Goal: Transaction & Acquisition: Download file/media

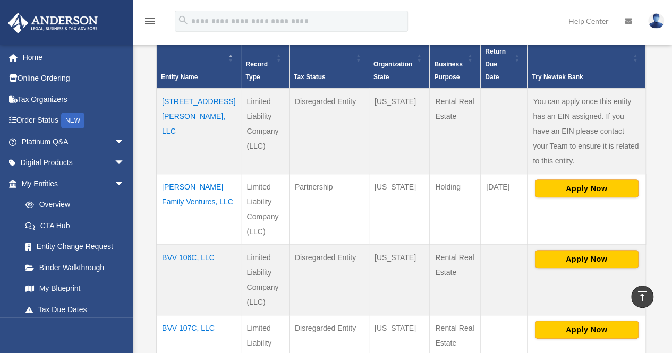
scroll to position [284, 0]
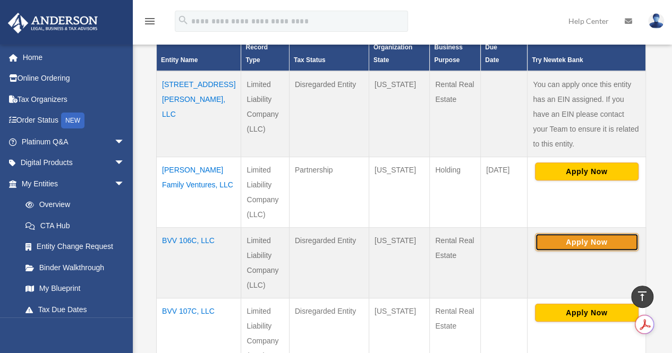
click at [566, 233] on button "Apply Now" at bounding box center [587, 242] width 104 height 18
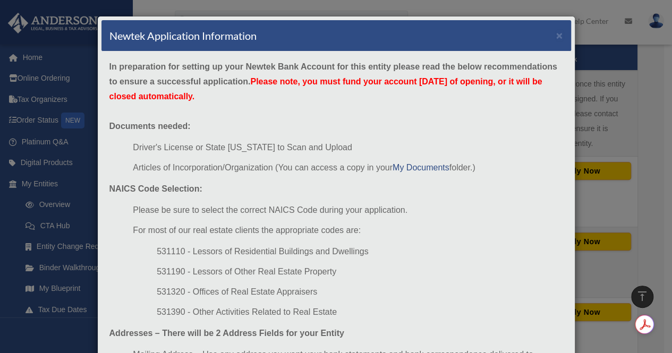
scroll to position [133, 0]
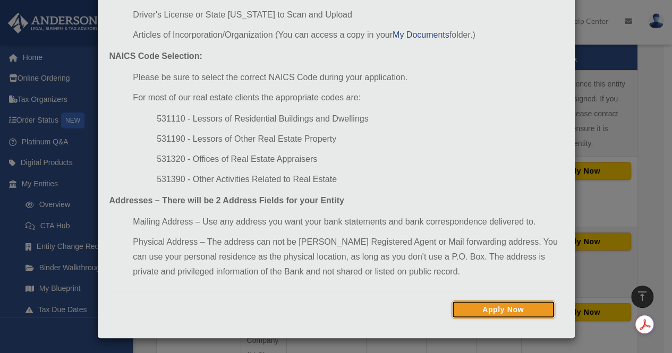
click at [517, 310] on button "Apply Now" at bounding box center [504, 310] width 104 height 18
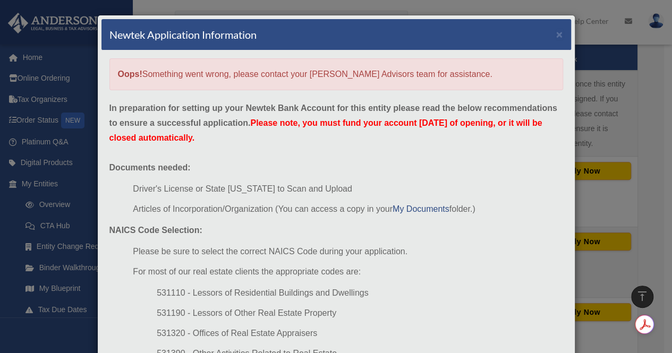
scroll to position [0, 0]
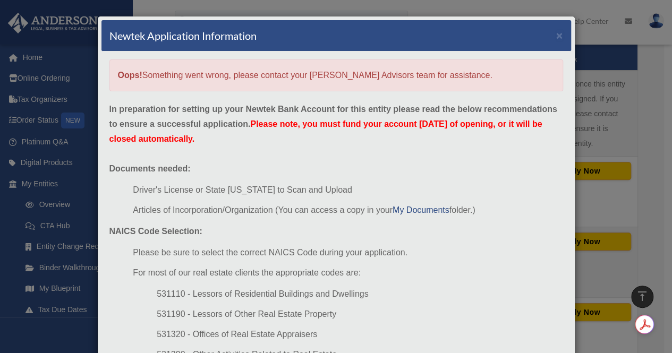
click at [550, 36] on div "Newtek Application Information ×" at bounding box center [337, 35] width 470 height 31
click at [556, 35] on button "×" at bounding box center [559, 35] width 7 height 11
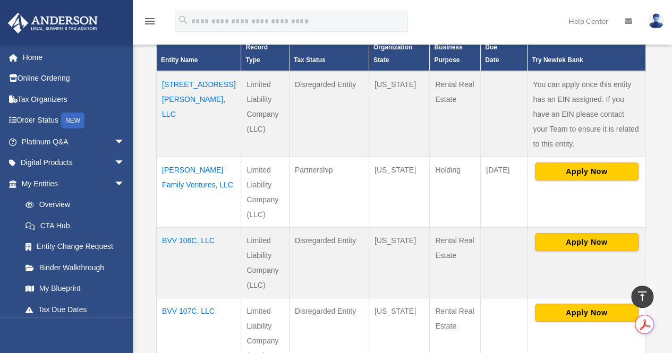
click at [399, 157] on td "Wyoming" at bounding box center [399, 192] width 61 height 71
click at [571, 233] on button "Apply Now" at bounding box center [587, 242] width 104 height 18
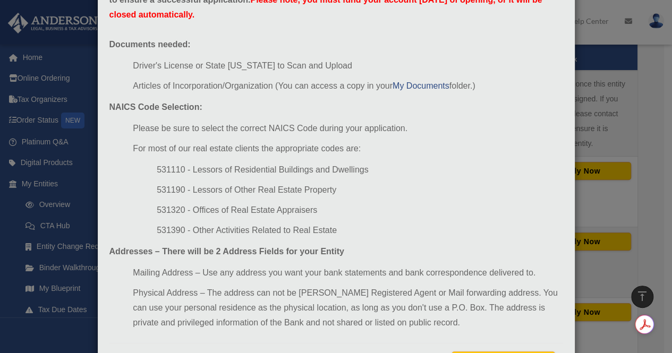
scroll to position [133, 0]
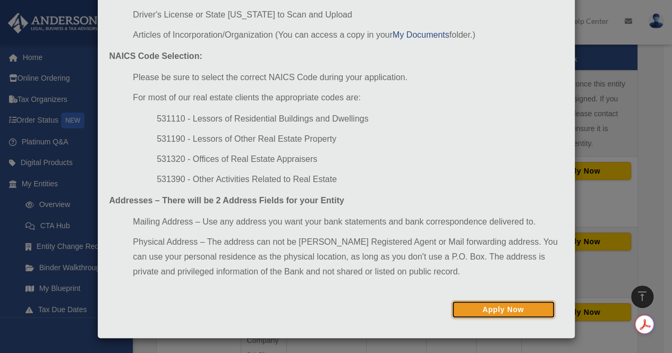
click at [497, 307] on button "Apply Now" at bounding box center [504, 310] width 104 height 18
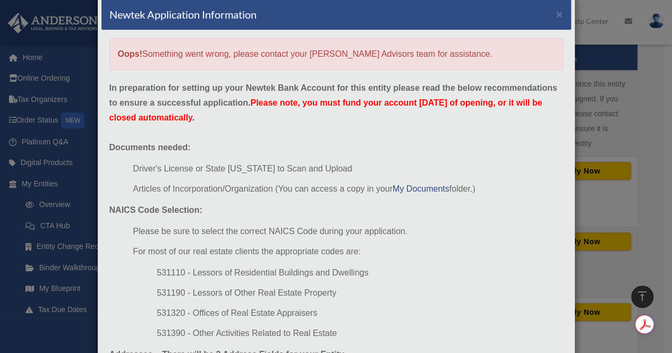
scroll to position [0, 0]
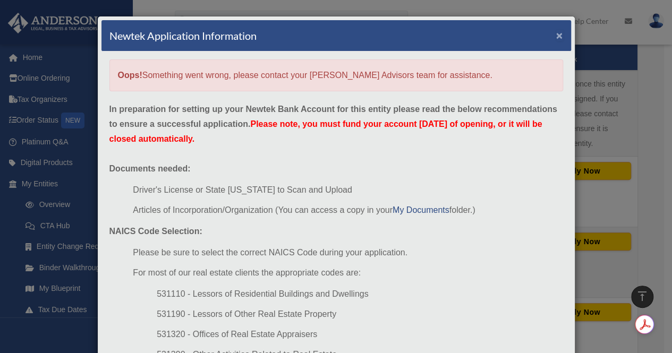
click at [556, 35] on button "×" at bounding box center [559, 35] width 7 height 11
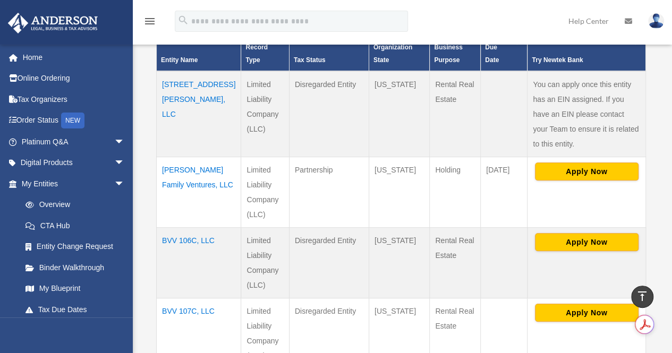
click at [165, 227] on td "BVV 106C, LLC" at bounding box center [199, 262] width 85 height 71
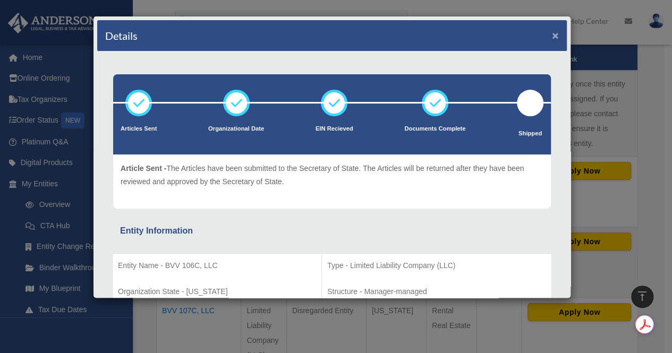
click at [552, 32] on button "×" at bounding box center [555, 35] width 7 height 11
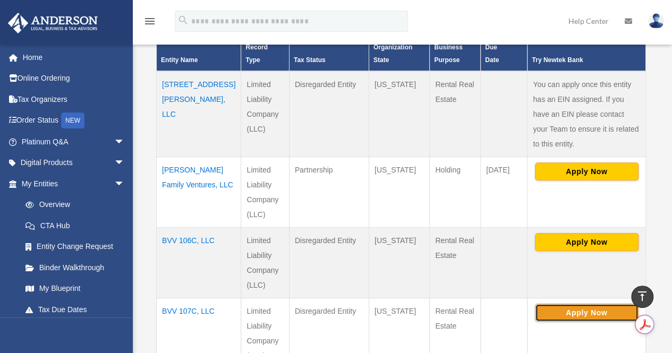
click at [580, 304] on button "Apply Now" at bounding box center [587, 313] width 104 height 18
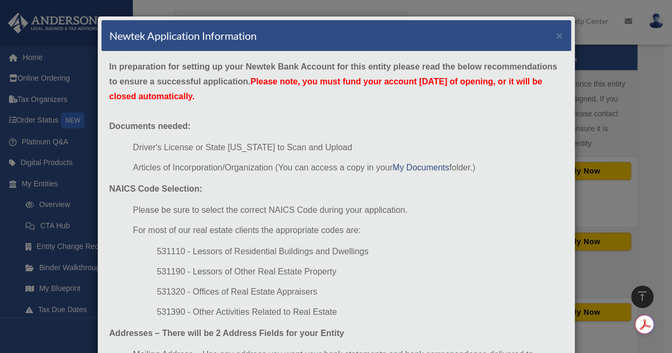
scroll to position [133, 0]
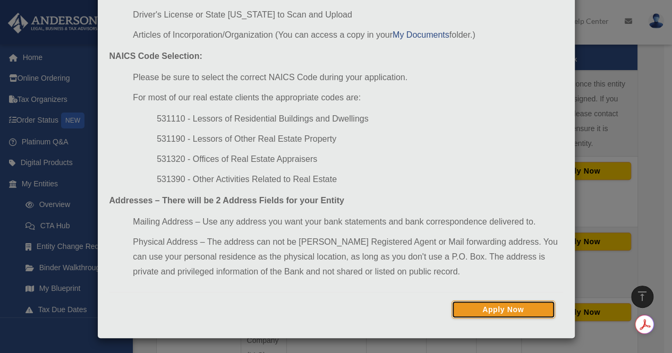
click at [480, 315] on button "Apply Now" at bounding box center [504, 310] width 104 height 18
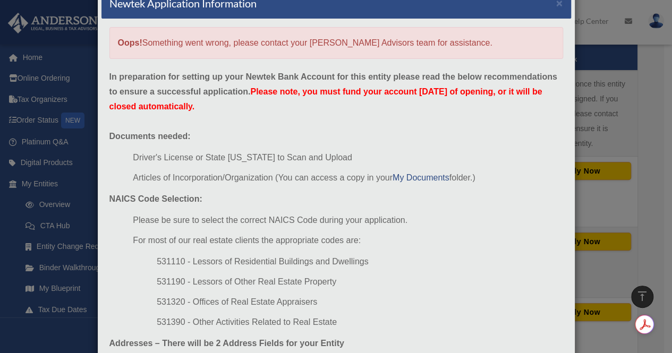
scroll to position [16, 0]
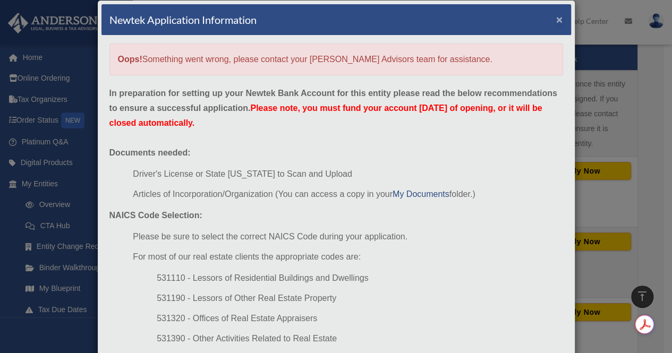
click at [558, 18] on button "×" at bounding box center [559, 19] width 7 height 11
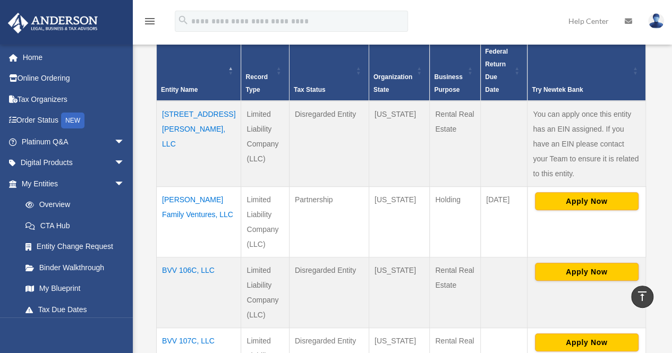
scroll to position [319, 0]
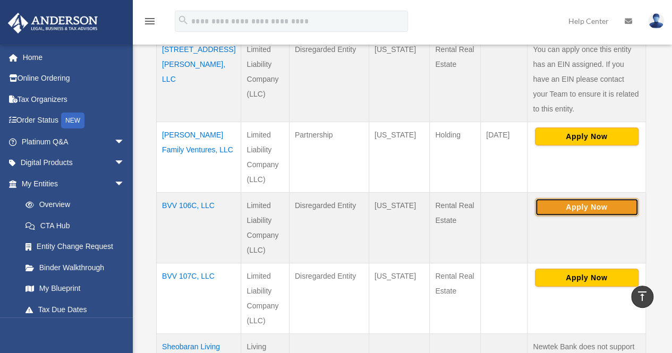
click at [576, 198] on button "Apply Now" at bounding box center [587, 207] width 104 height 18
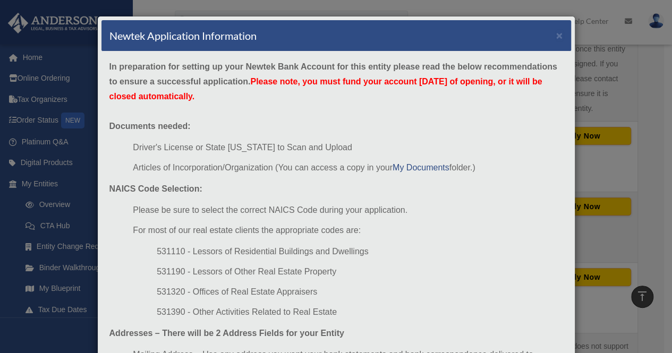
scroll to position [133, 0]
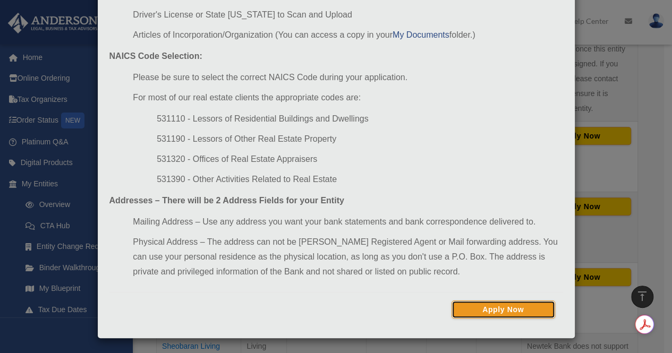
click at [491, 309] on button "Apply Now" at bounding box center [504, 310] width 104 height 18
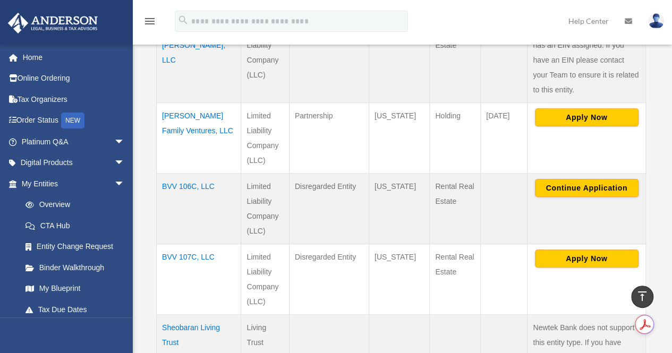
scroll to position [372, 0]
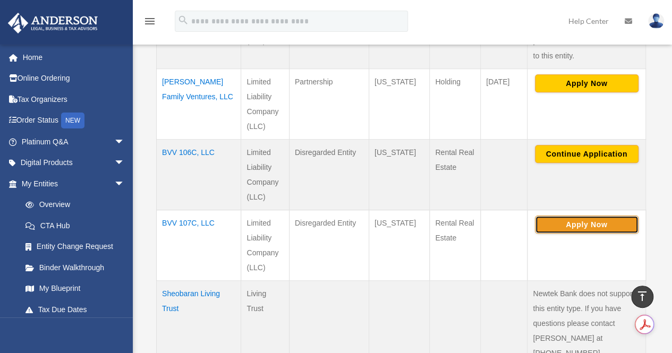
click at [563, 216] on button "Apply Now" at bounding box center [587, 225] width 104 height 18
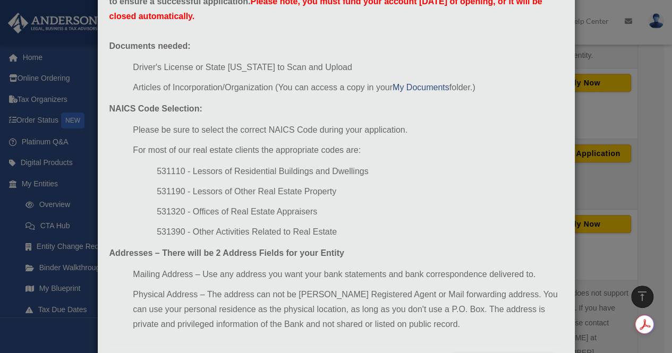
scroll to position [133, 0]
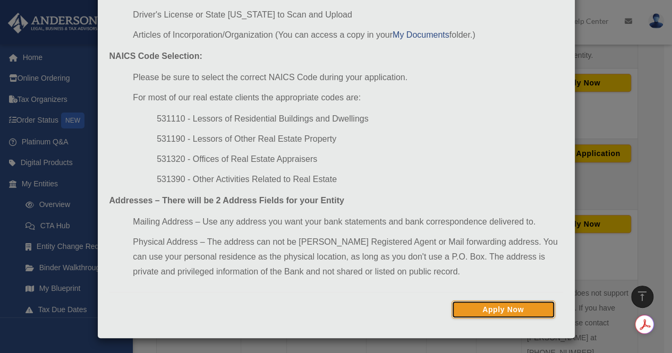
click at [497, 305] on button "Apply Now" at bounding box center [504, 310] width 104 height 18
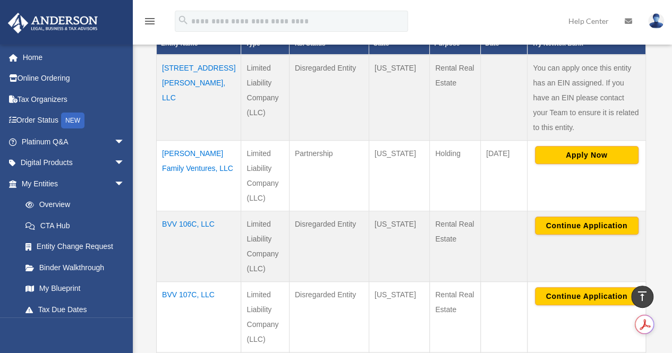
scroll to position [284, 0]
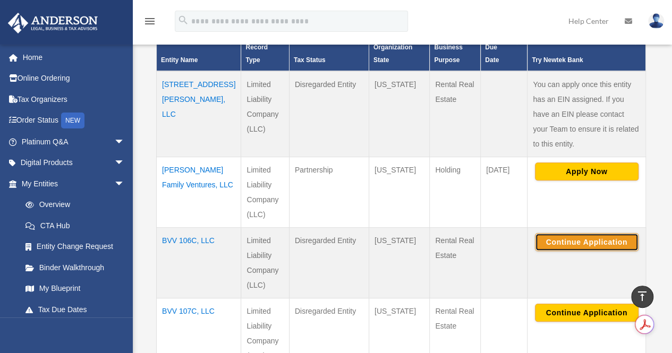
click at [579, 233] on button "Continue Application" at bounding box center [587, 242] width 104 height 18
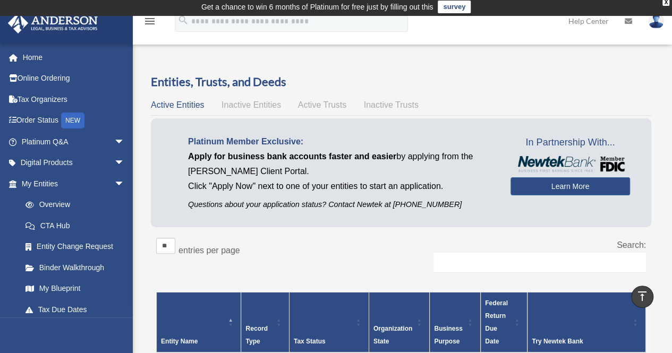
scroll to position [0, 0]
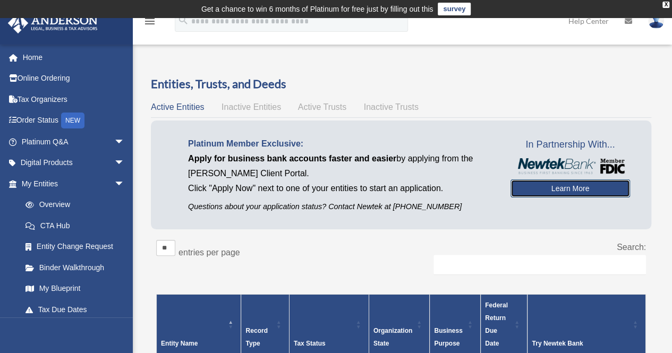
click at [559, 183] on link "Learn More" at bounding box center [571, 189] width 120 height 18
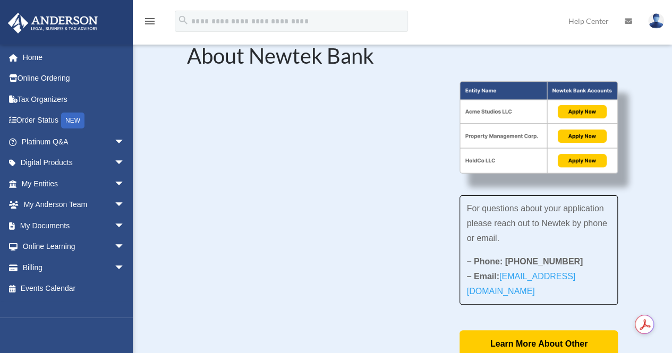
click at [567, 191] on div "For questions about your application please reach out to Newtek by phone or ema…" at bounding box center [539, 226] width 158 height 291
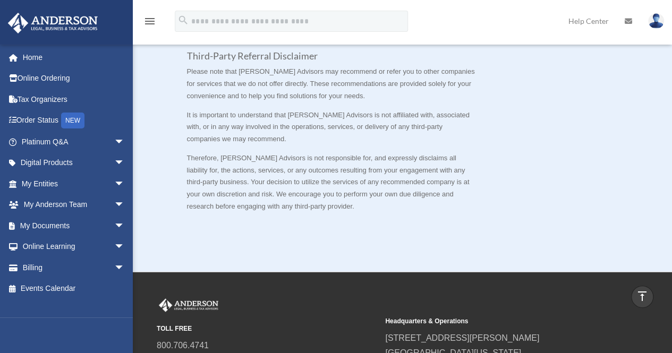
scroll to position [532, 0]
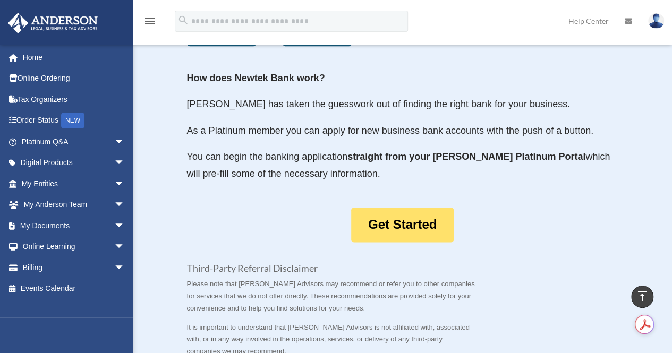
click at [418, 225] on link "Get Started" at bounding box center [402, 225] width 103 height 35
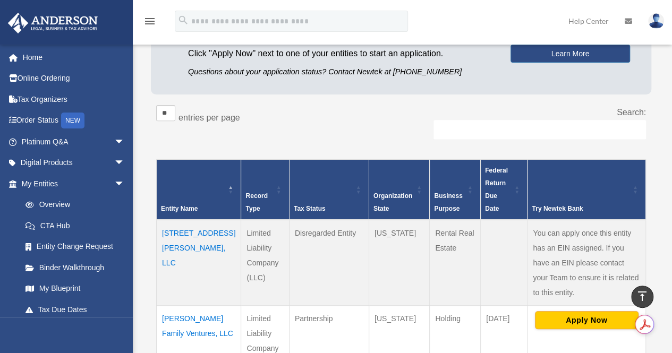
scroll to position [18, 0]
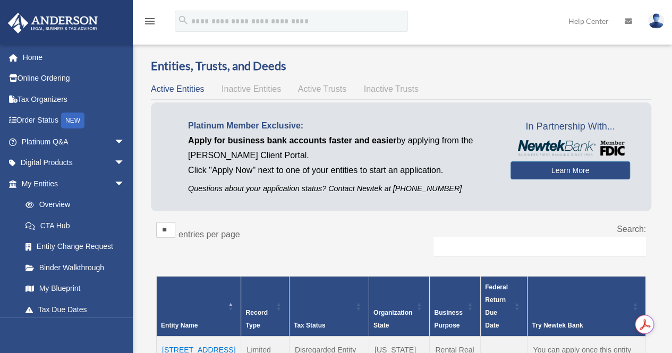
click at [301, 89] on span "Active Trusts" at bounding box center [322, 89] width 49 height 9
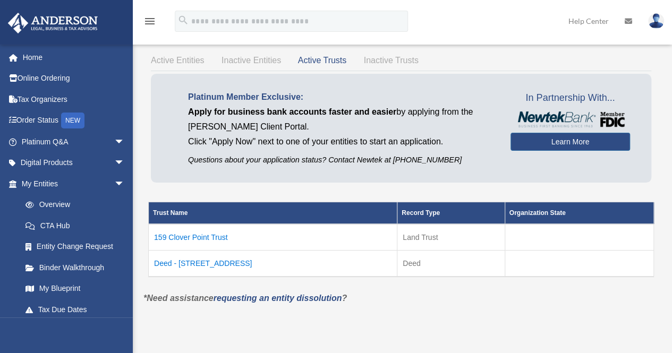
scroll to position [71, 0]
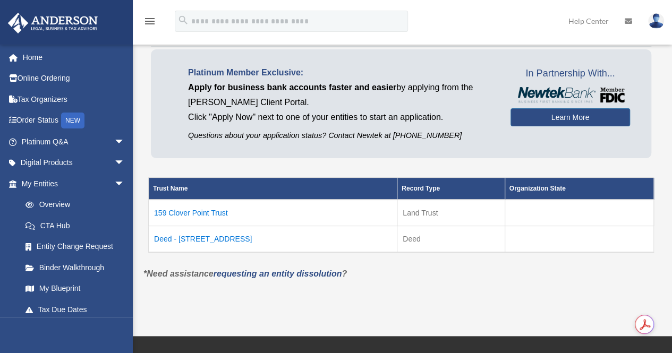
click at [205, 215] on td "159 Clover Point Trust" at bounding box center [273, 213] width 249 height 27
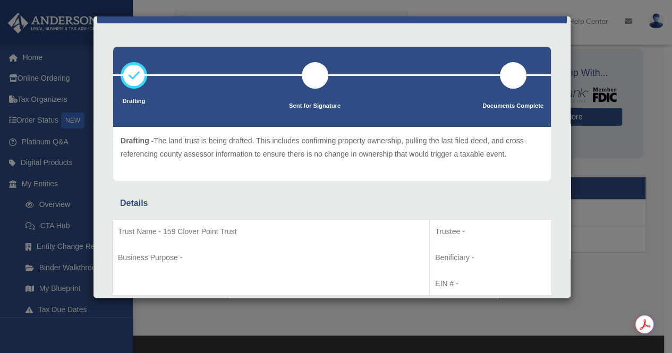
scroll to position [0, 0]
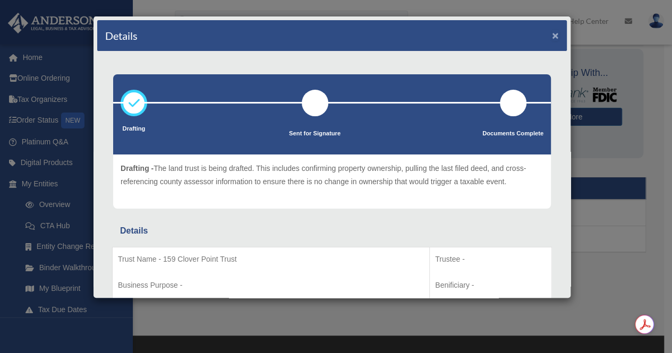
click at [552, 36] on button "×" at bounding box center [555, 35] width 7 height 11
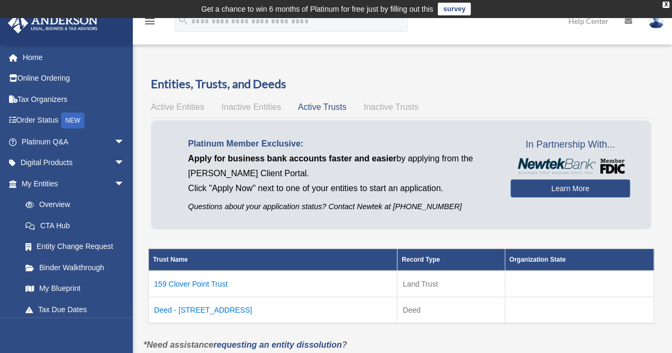
click at [379, 103] on span "Inactive Trusts" at bounding box center [391, 107] width 55 height 9
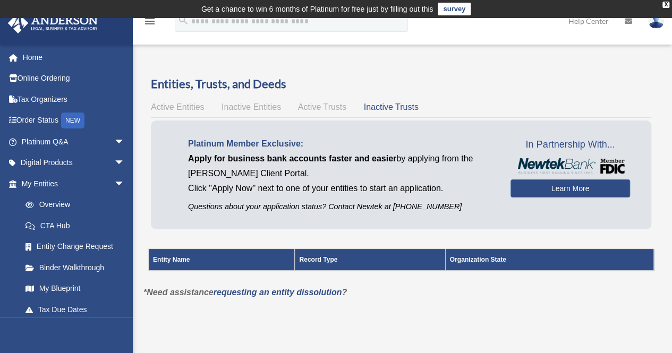
click at [191, 112] on div "Active Entities Inactive Entities Active Trusts Inactive Trusts" at bounding box center [401, 107] width 501 height 15
click at [191, 106] on span "Active Entities" at bounding box center [177, 107] width 53 height 9
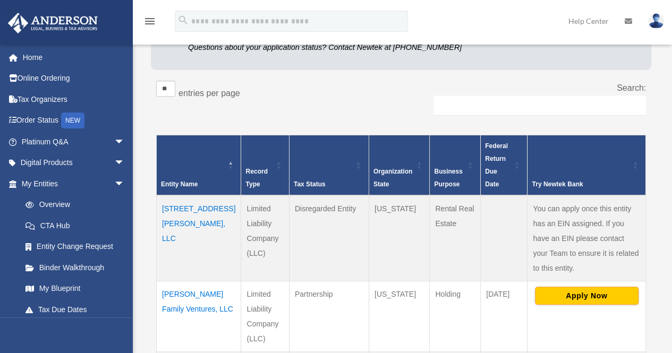
scroll to position [319, 0]
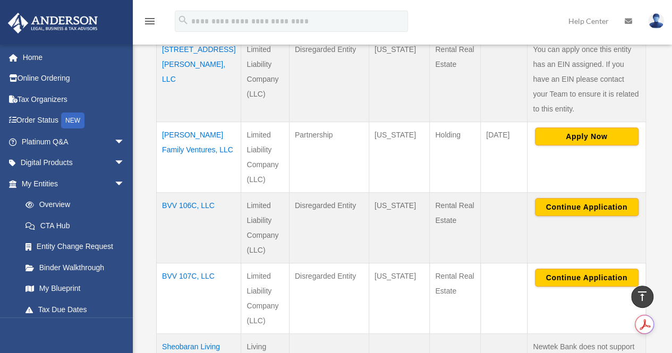
click at [184, 263] on td "BVV 107C, LLC" at bounding box center [199, 298] width 85 height 71
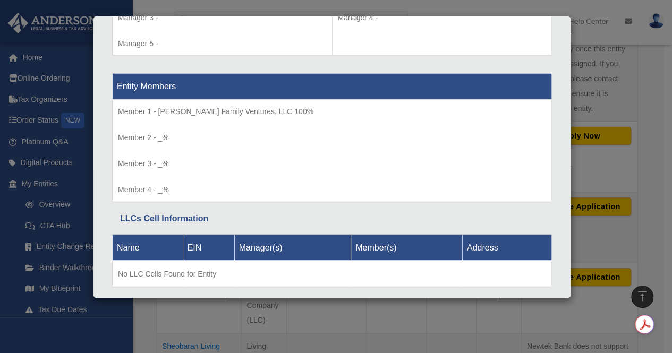
scroll to position [1102, 0]
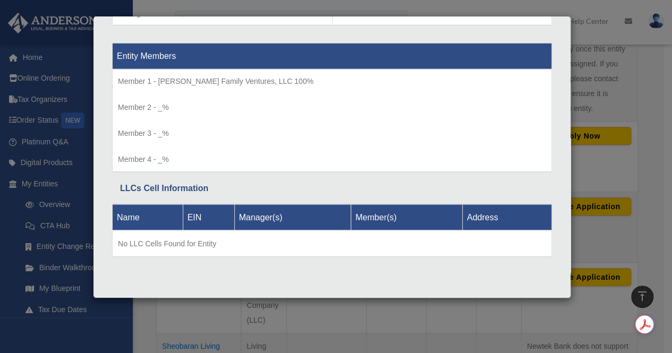
click at [135, 310] on div "Details × Articles Sent Organizational Date" at bounding box center [336, 176] width 672 height 353
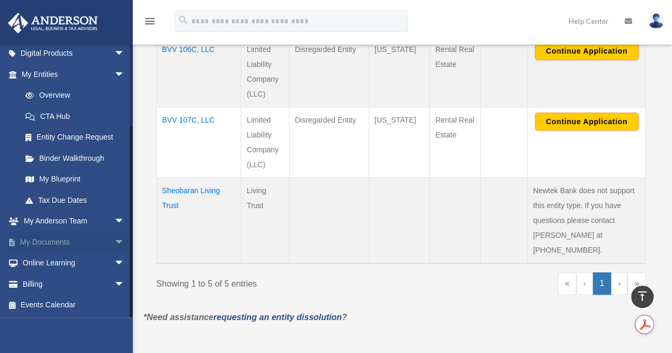
scroll to position [478, 0]
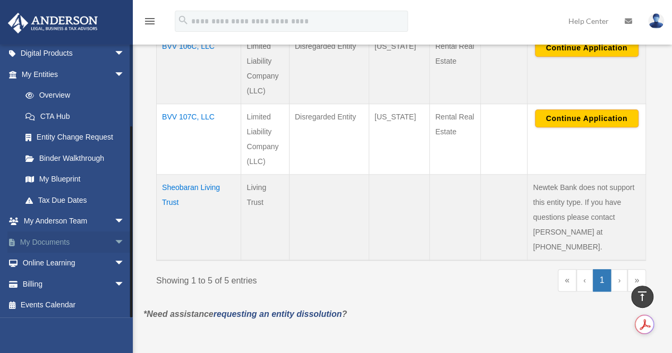
click at [52, 241] on link "My Documents arrow_drop_down" at bounding box center [73, 242] width 133 height 21
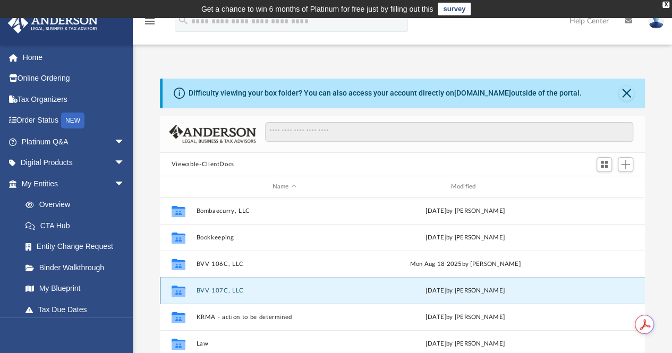
click at [199, 288] on button "BVV 107C, LLC" at bounding box center [284, 291] width 176 height 7
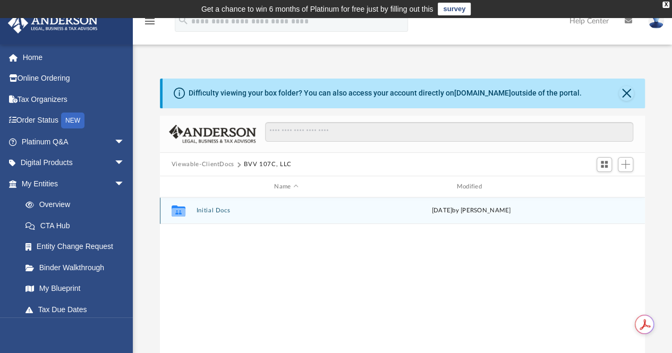
click at [205, 207] on div "Collaborated Folder Initial Docs Wed Aug 20 2025 by Marielle Palivino" at bounding box center [402, 211] width 485 height 27
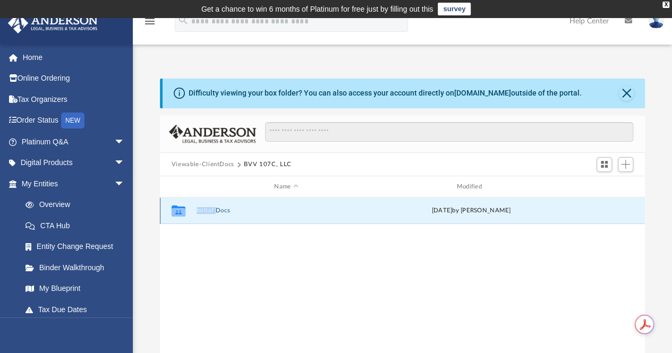
click at [205, 207] on div "Collaborated Folder Initial Docs Wed Aug 20 2025 by Marielle Palivino" at bounding box center [402, 211] width 485 height 27
click at [208, 211] on button "Initial Docs" at bounding box center [286, 211] width 180 height 7
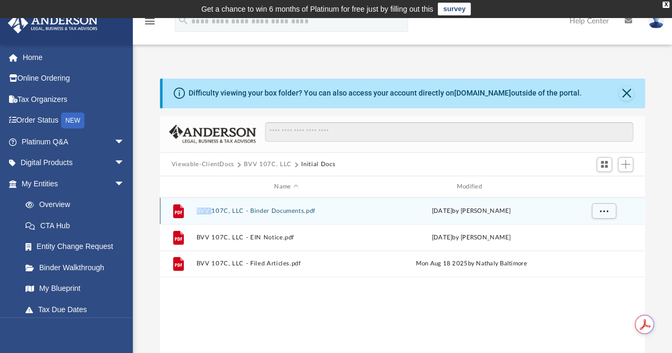
click at [179, 215] on icon "grid" at bounding box center [178, 212] width 11 height 14
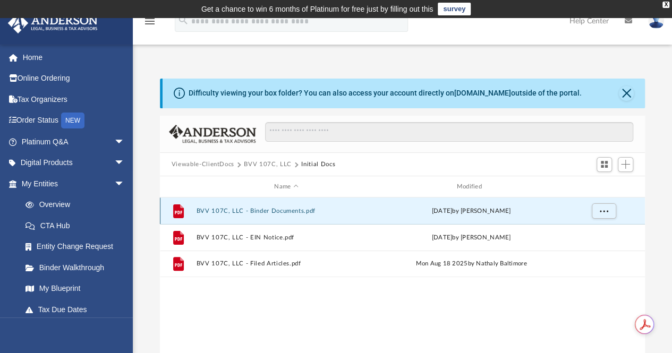
click at [328, 295] on div "File BVV 107C, LLC - Binder Documents.pdf Wed Aug 20 2025 by Marielle Palivino …" at bounding box center [402, 308] width 485 height 221
click at [286, 206] on div "File BVV 107C, LLC - Binder Documents.pdf Wed Aug 20 2025 by Marielle Palivino" at bounding box center [402, 211] width 485 height 27
click at [180, 213] on icon "grid" at bounding box center [178, 212] width 11 height 14
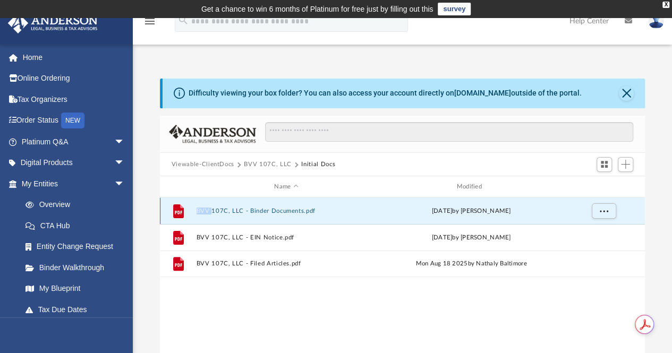
click at [180, 213] on icon "grid" at bounding box center [178, 212] width 11 height 14
click at [596, 209] on button "More options" at bounding box center [604, 212] width 24 height 16
click at [580, 251] on li "Download" at bounding box center [594, 249] width 31 height 11
click at [600, 213] on span "More options" at bounding box center [604, 211] width 9 height 6
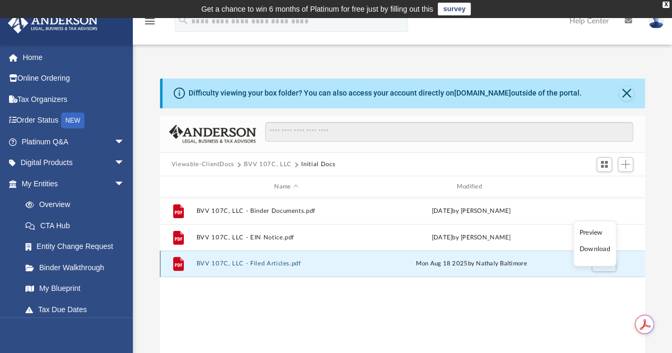
click at [237, 265] on button "BVV 107C, LLC - Filed Articles.pdf" at bounding box center [286, 264] width 180 height 7
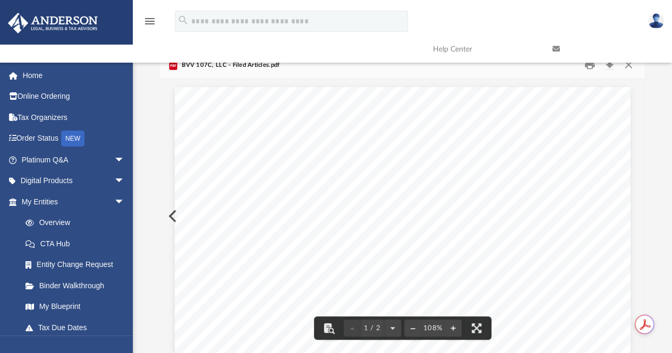
click at [165, 216] on button "Preview" at bounding box center [171, 216] width 23 height 30
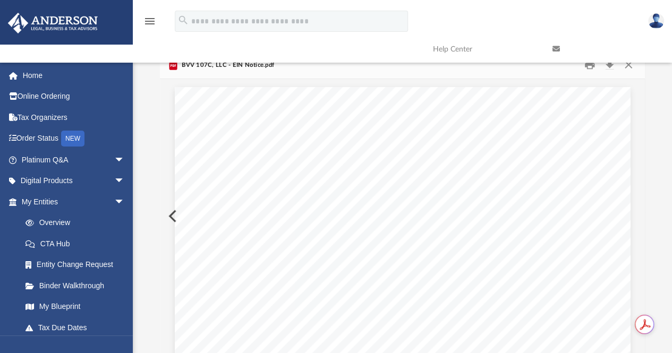
click at [165, 216] on button "Preview" at bounding box center [171, 216] width 23 height 30
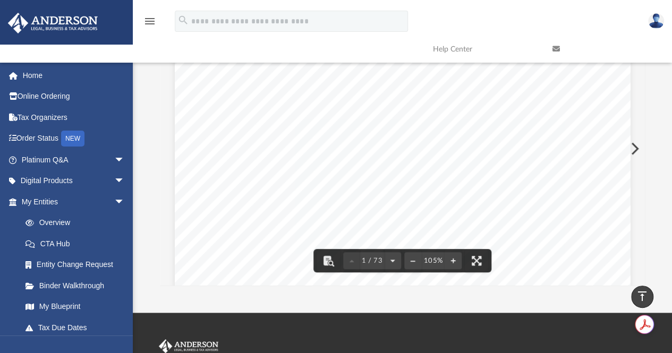
scroll to position [117, 0]
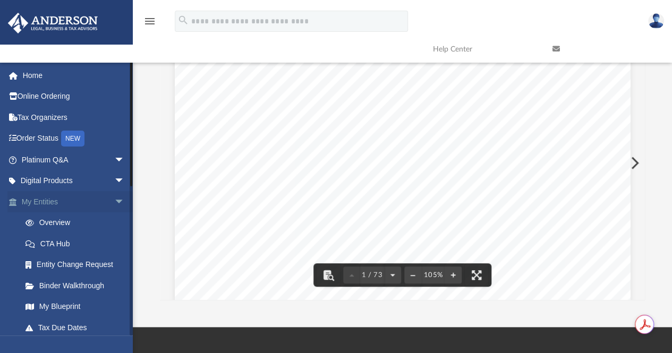
click at [47, 200] on link "My Entities arrow_drop_down" at bounding box center [73, 201] width 133 height 21
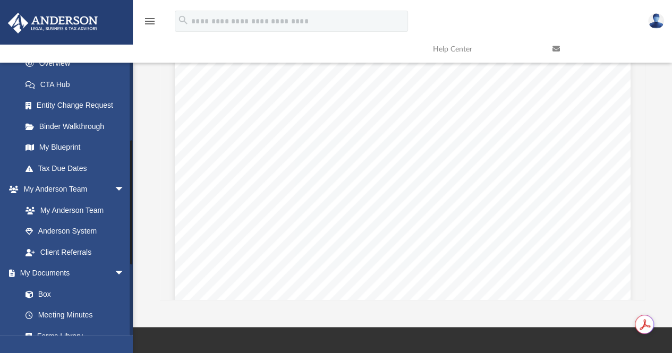
scroll to position [213, 0]
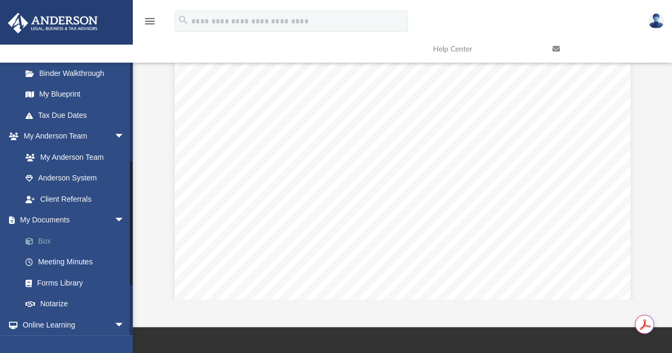
click at [48, 239] on link "Box" at bounding box center [78, 241] width 126 height 21
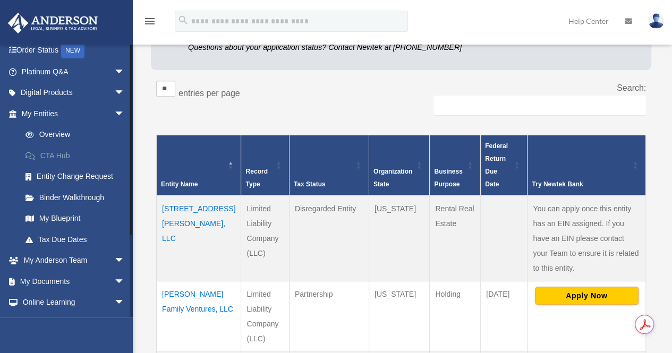
scroll to position [109, 0]
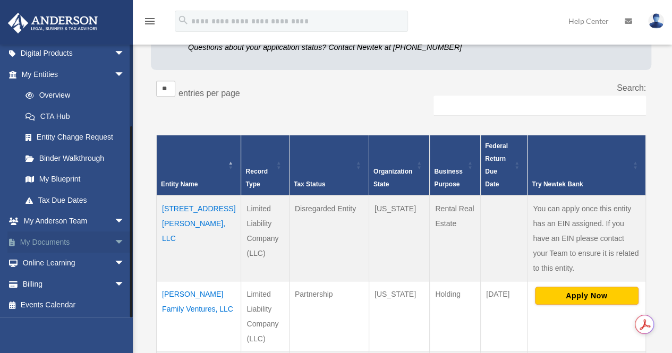
click at [114, 242] on span "arrow_drop_down" at bounding box center [124, 243] width 21 height 22
click at [40, 263] on link "Box" at bounding box center [78, 263] width 126 height 21
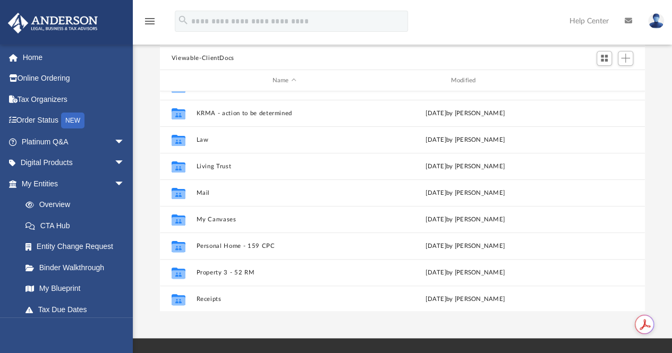
scroll to position [45, 0]
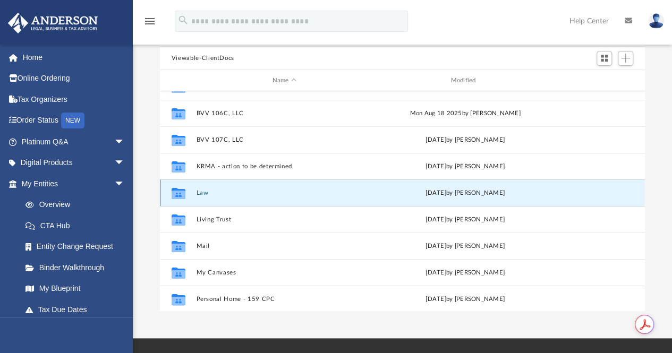
click at [197, 194] on button "Law" at bounding box center [284, 193] width 176 height 7
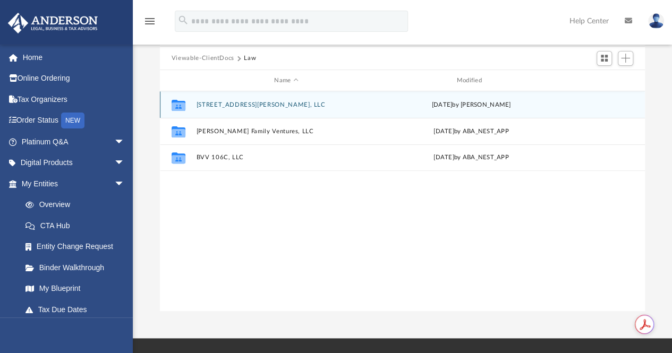
scroll to position [0, 0]
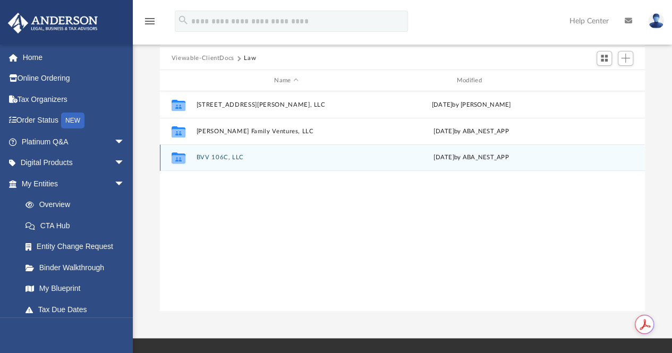
click at [219, 158] on button "BVV 106C, LLC" at bounding box center [286, 158] width 180 height 7
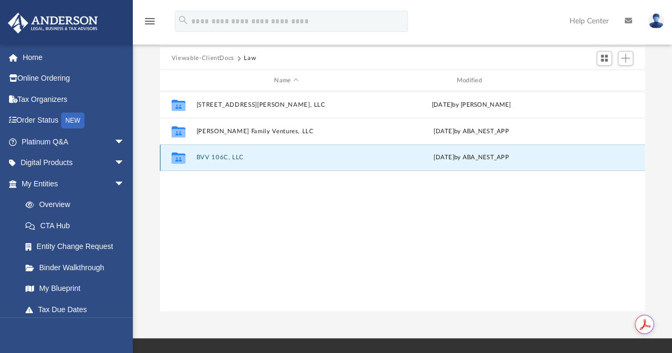
click at [219, 158] on button "BVV 106C, LLC" at bounding box center [286, 158] width 180 height 7
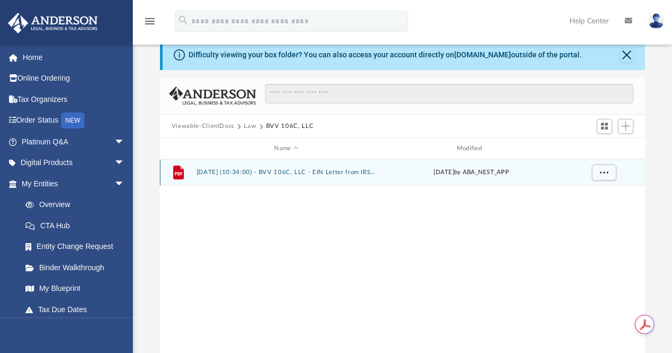
scroll to position [53, 0]
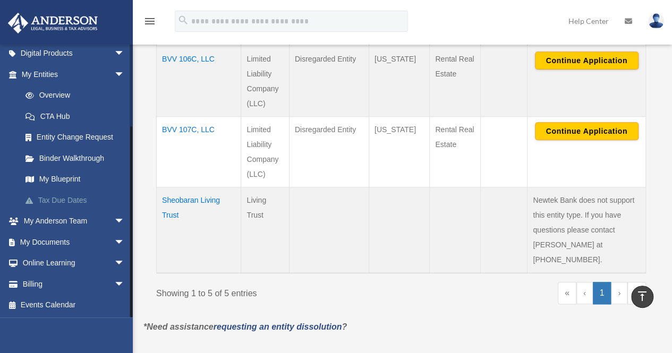
scroll to position [585, 0]
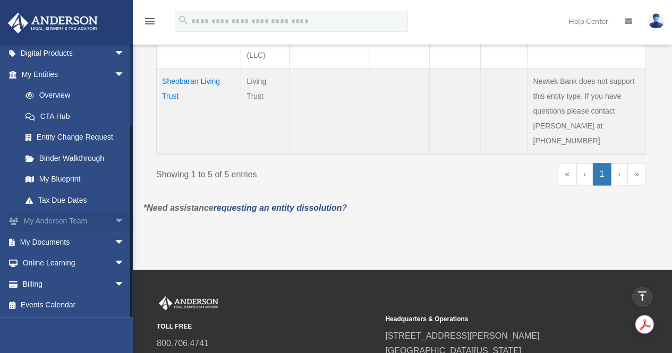
click at [83, 221] on link "My Anderson Team arrow_drop_down" at bounding box center [73, 221] width 133 height 21
click at [114, 223] on span "arrow_drop_down" at bounding box center [124, 222] width 21 height 22
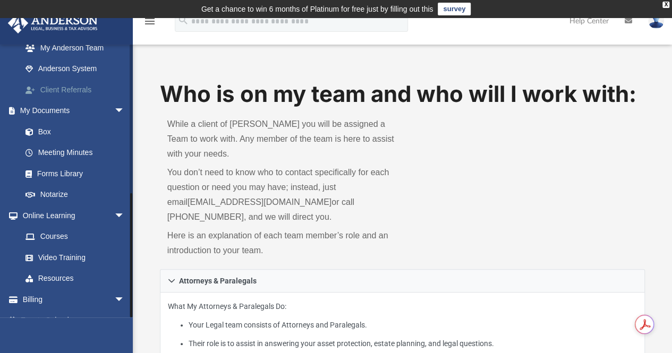
scroll to position [319, 0]
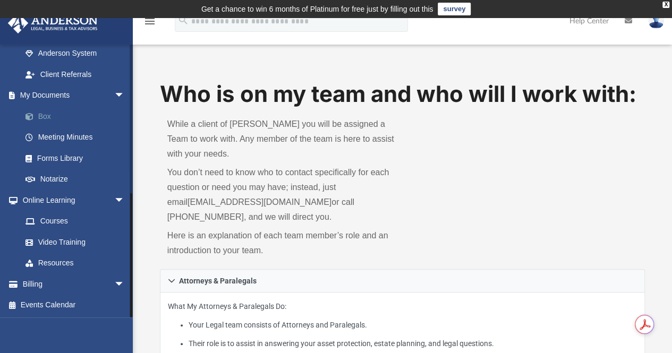
click at [47, 116] on link "Box" at bounding box center [78, 116] width 126 height 21
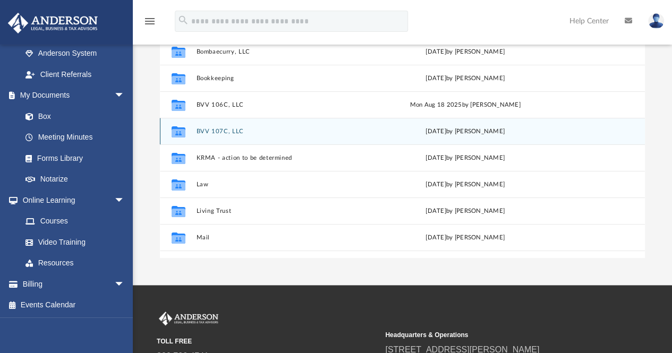
click at [214, 130] on button "BVV 107C, LLC" at bounding box center [284, 131] width 176 height 7
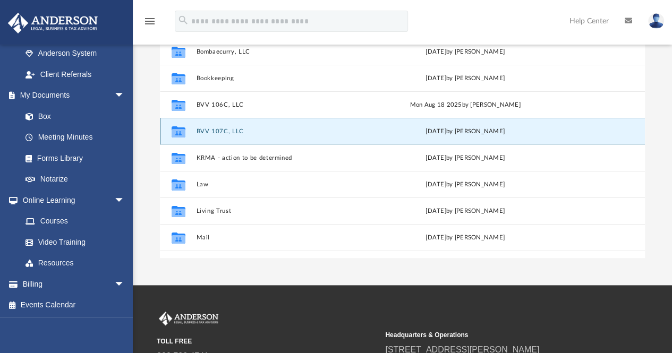
click at [214, 130] on button "BVV 107C, LLC" at bounding box center [284, 131] width 176 height 7
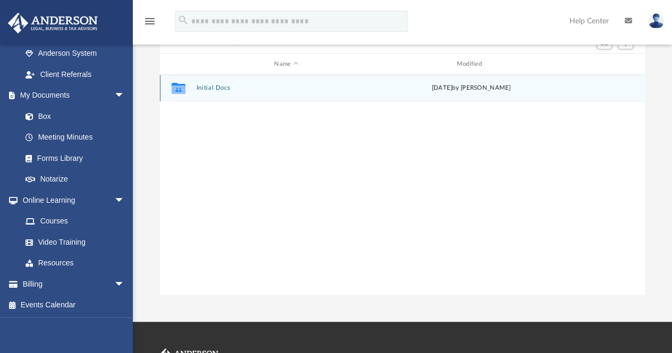
scroll to position [106, 0]
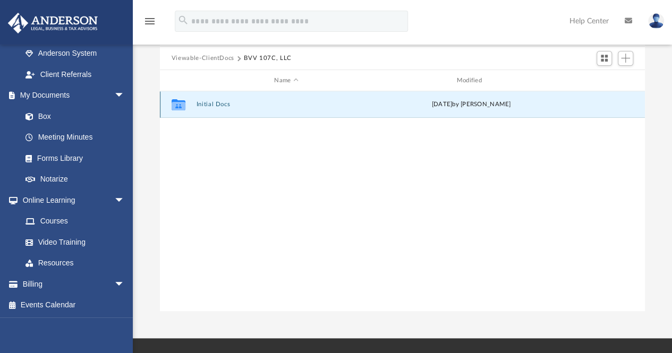
click at [204, 107] on button "Initial Docs" at bounding box center [286, 105] width 180 height 7
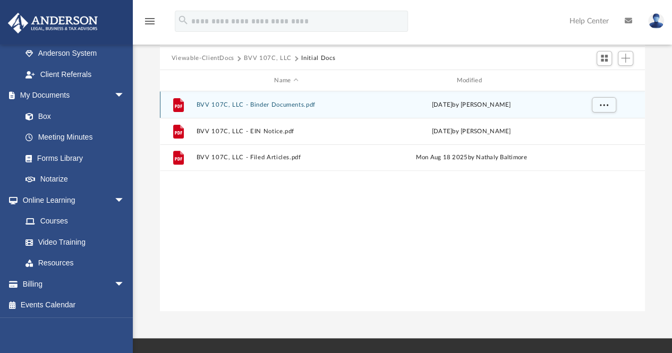
click at [234, 102] on button "BVV 107C, LLC - Binder Documents.pdf" at bounding box center [286, 105] width 180 height 7
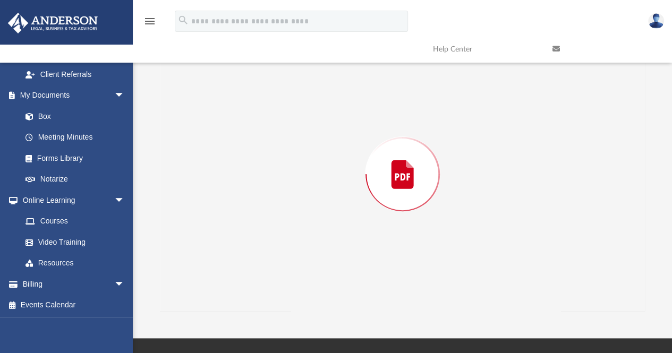
click at [234, 102] on div "Preview" at bounding box center [403, 174] width 486 height 274
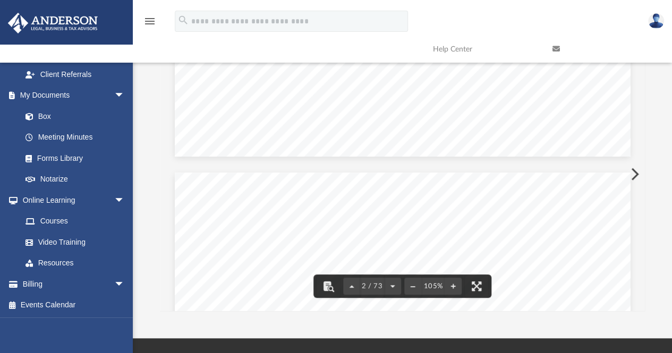
scroll to position [744, 0]
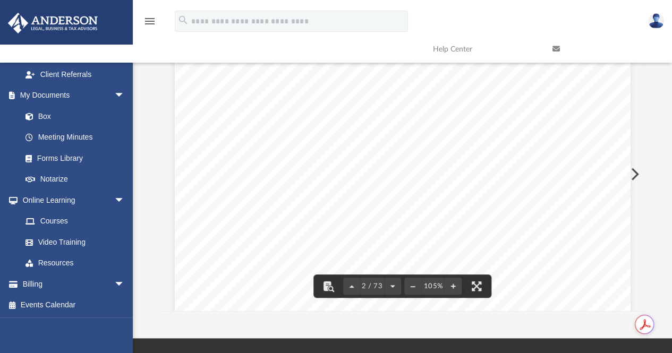
click at [634, 171] on button "Preview" at bounding box center [633, 174] width 23 height 30
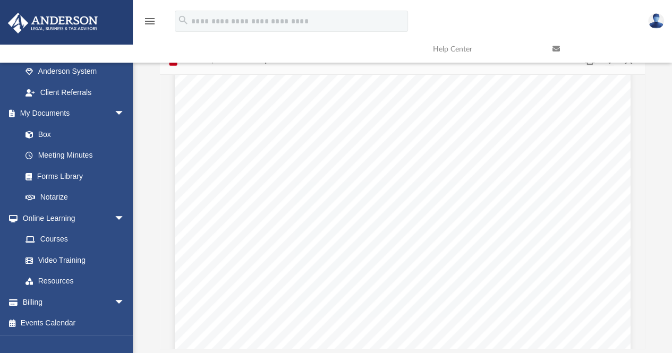
scroll to position [1618, 0]
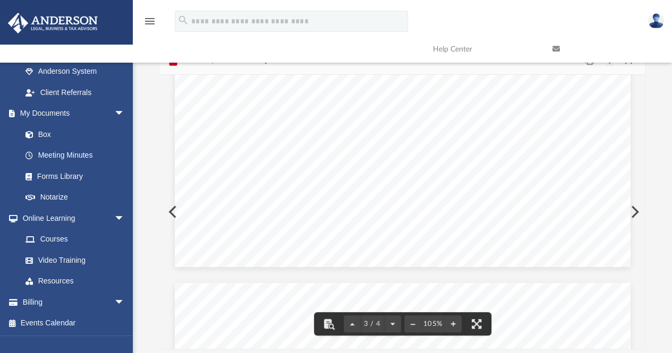
click at [634, 211] on button "Preview" at bounding box center [633, 212] width 23 height 30
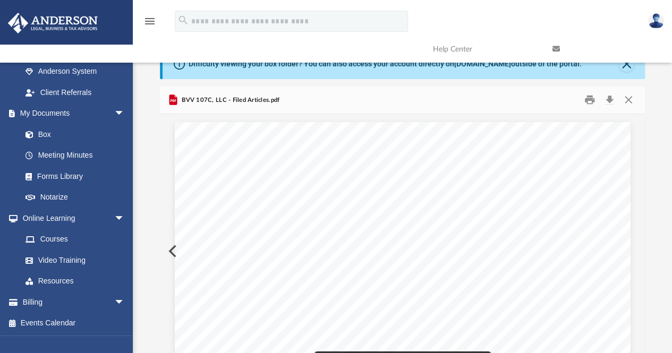
scroll to position [0, 0]
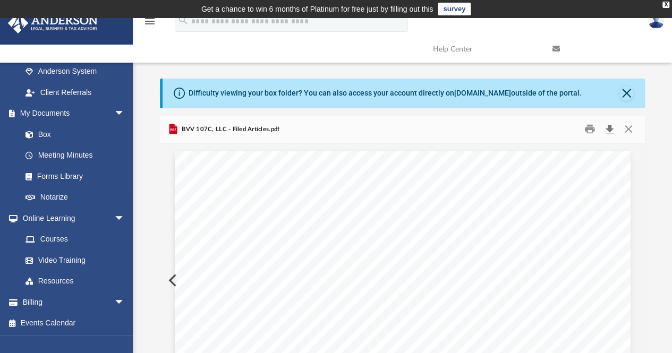
click at [608, 128] on button "Download" at bounding box center [609, 129] width 19 height 16
click at [168, 274] on button "Preview" at bounding box center [171, 281] width 23 height 30
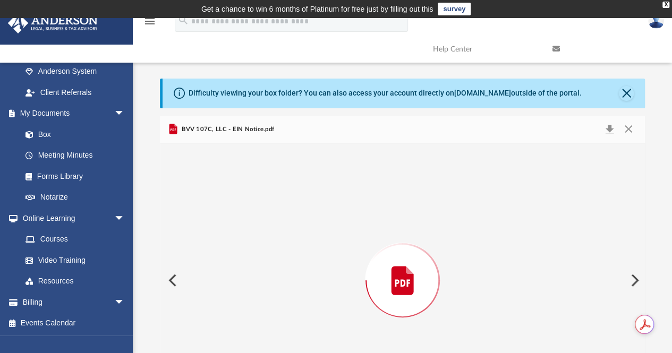
scroll to position [64, 0]
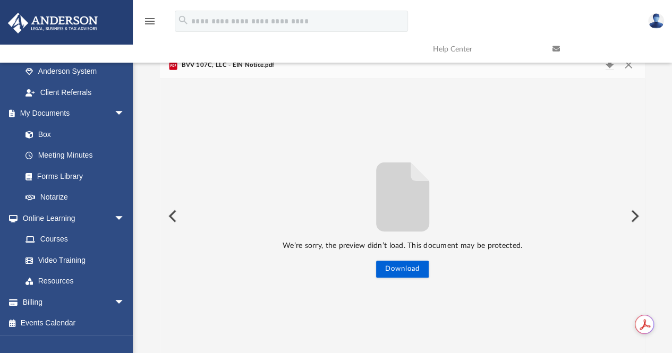
click at [634, 210] on button "Preview" at bounding box center [633, 216] width 23 height 30
click at [636, 222] on div "We’re sorry, the preview didn’t load. This document may be protected. Download" at bounding box center [403, 216] width 486 height 123
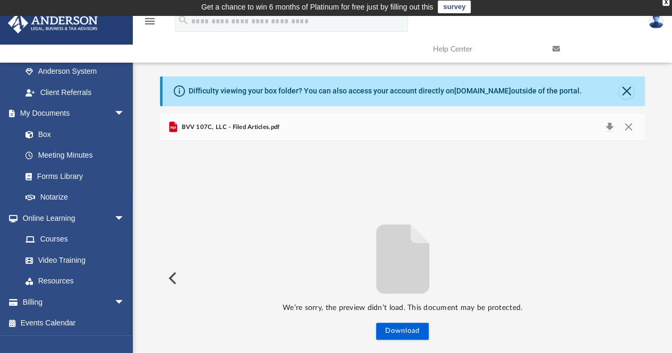
scroll to position [0, 0]
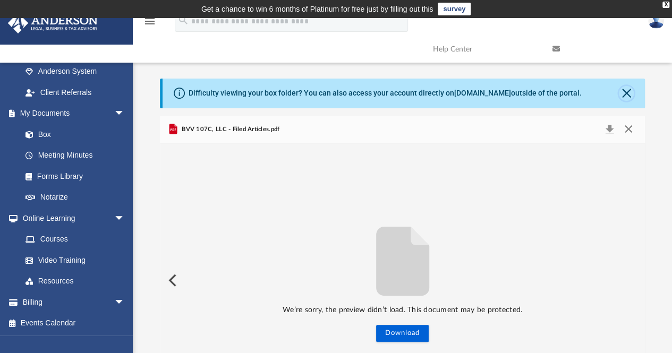
drag, startPoint x: 625, startPoint y: 91, endPoint x: 632, endPoint y: 129, distance: 38.5
click at [632, 126] on div "Difficulty viewing your box folder? You can also access your account directly o…" at bounding box center [403, 249] width 486 height 340
click at [631, 132] on button "Close" at bounding box center [628, 129] width 19 height 15
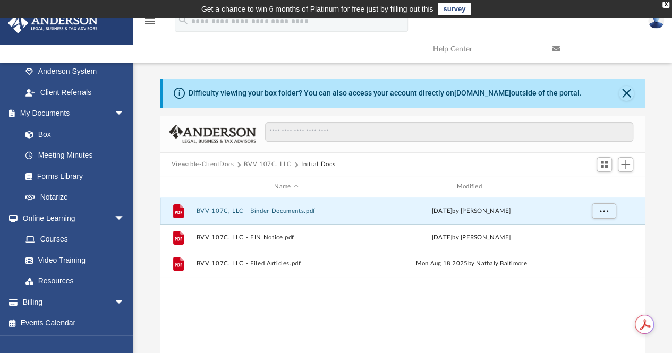
click at [254, 209] on button "BVV 107C, LLC - Binder Documents.pdf" at bounding box center [286, 211] width 180 height 7
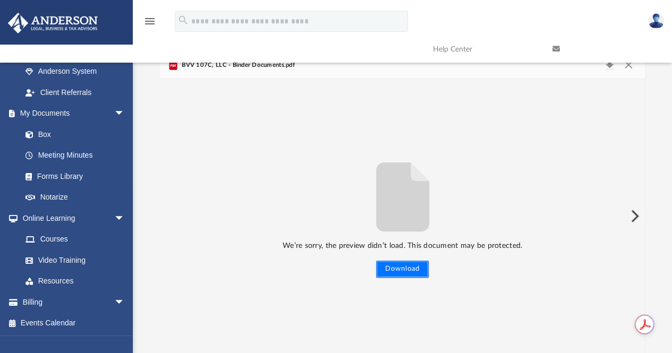
click at [409, 269] on button "Download" at bounding box center [402, 269] width 53 height 17
